Goal: Transaction & Acquisition: Purchase product/service

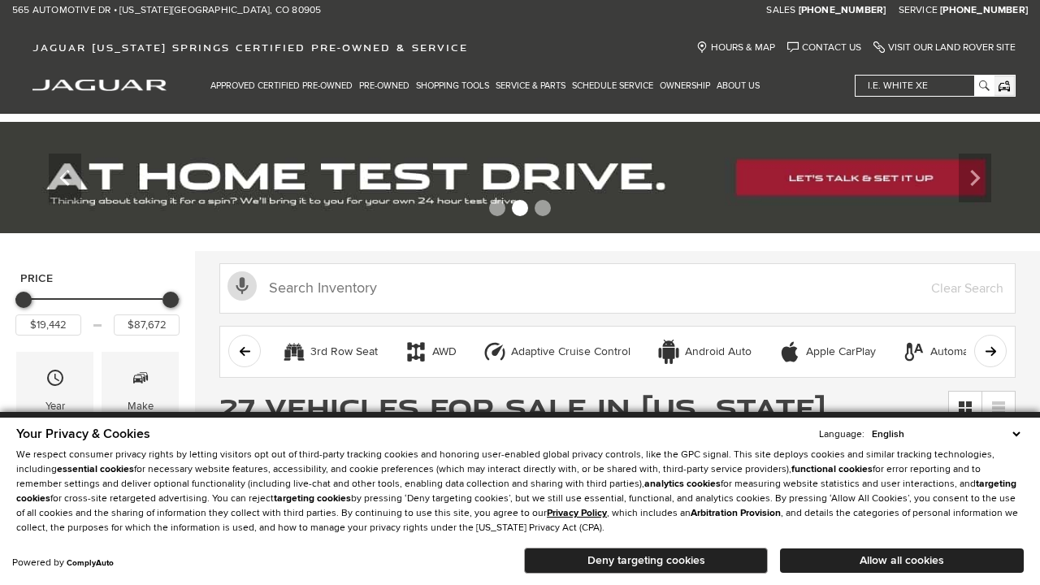
scroll to position [813, 0]
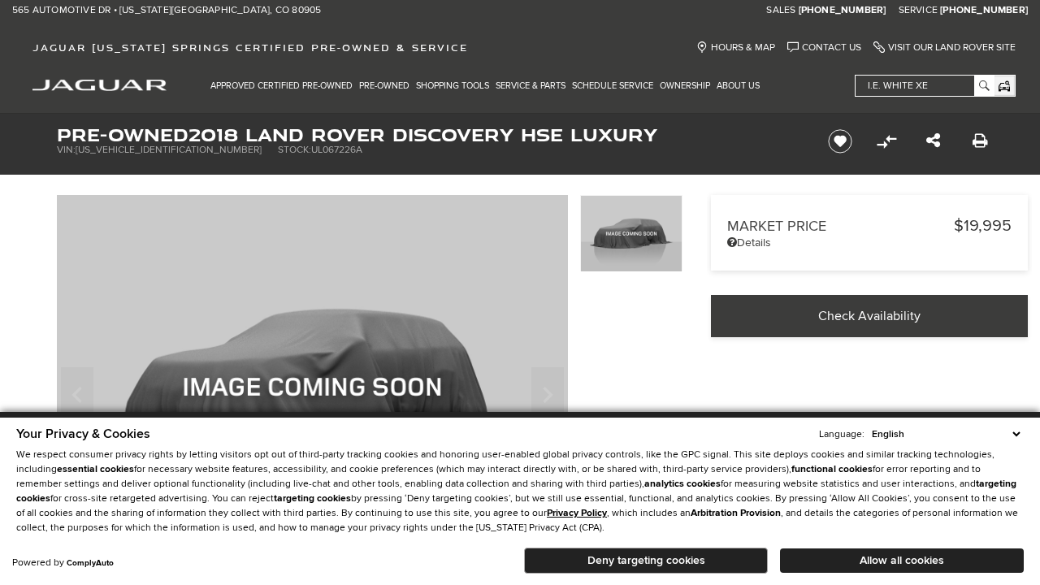
scroll to position [520, 0]
